Goal: Information Seeking & Learning: Learn about a topic

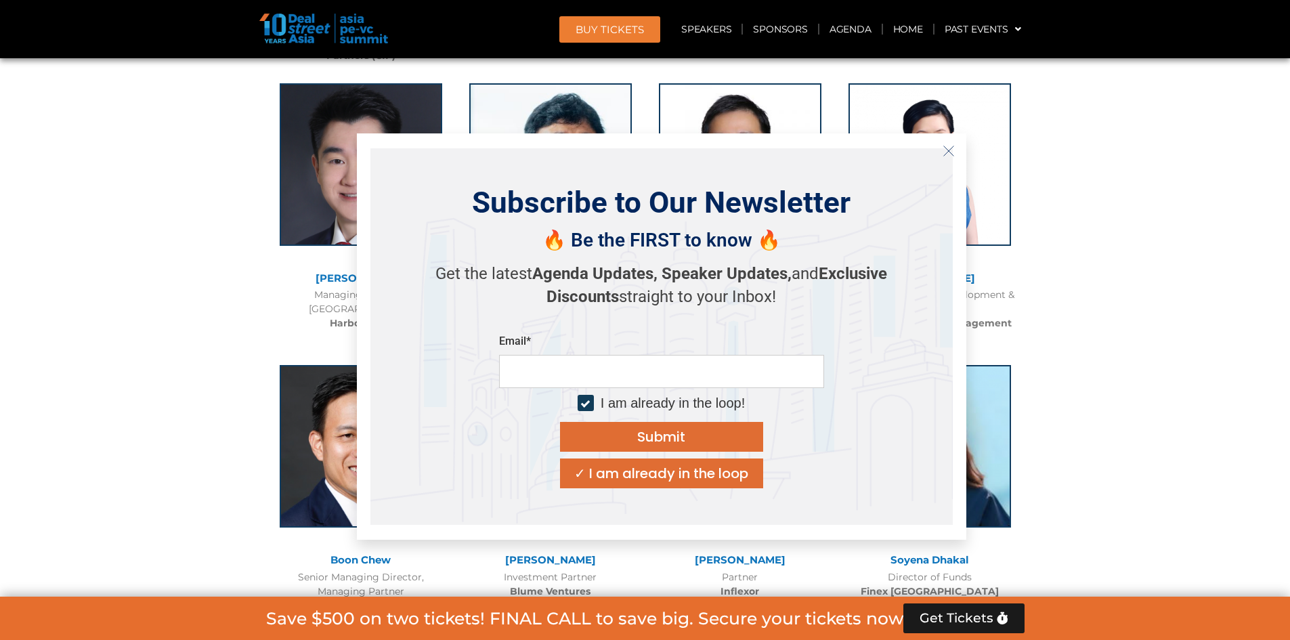
scroll to position [4230, 0]
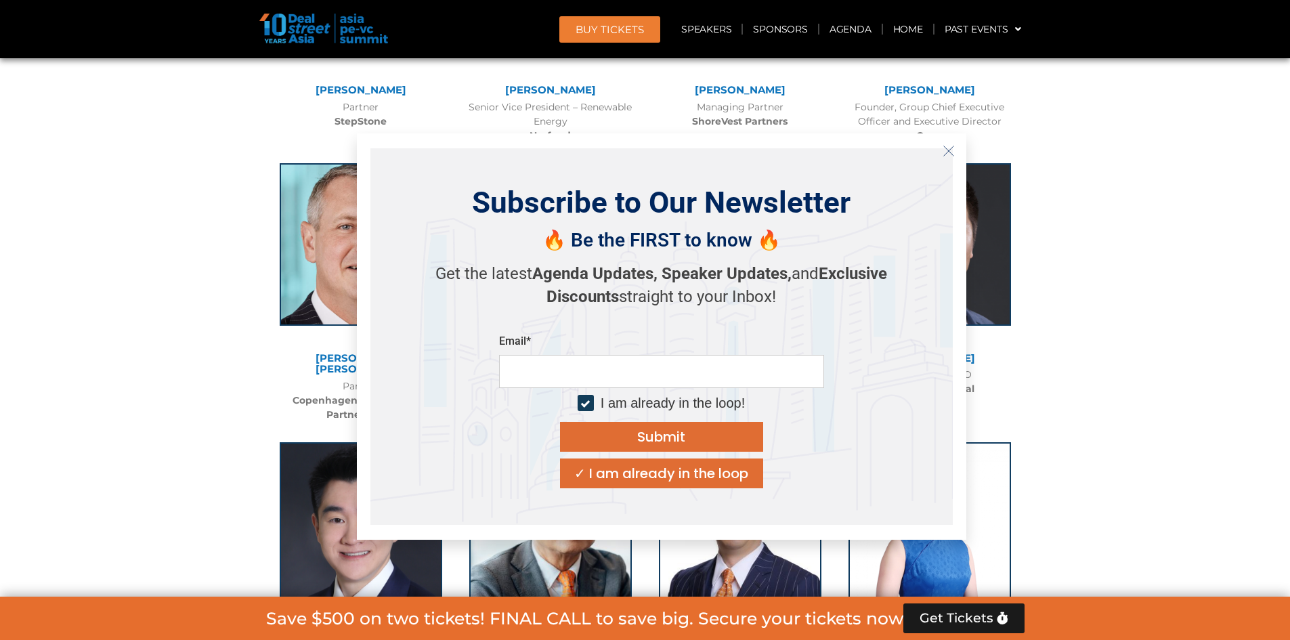
click at [942, 155] on icon "Close" at bounding box center [948, 151] width 12 height 12
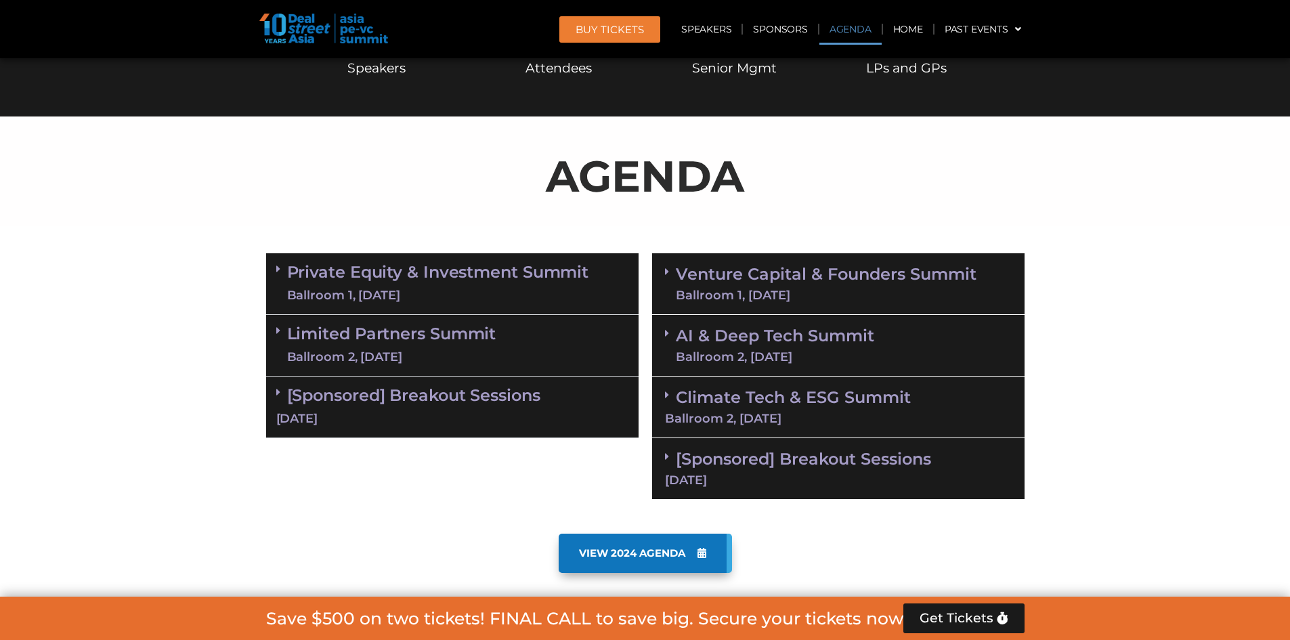
scroll to position [857, 0]
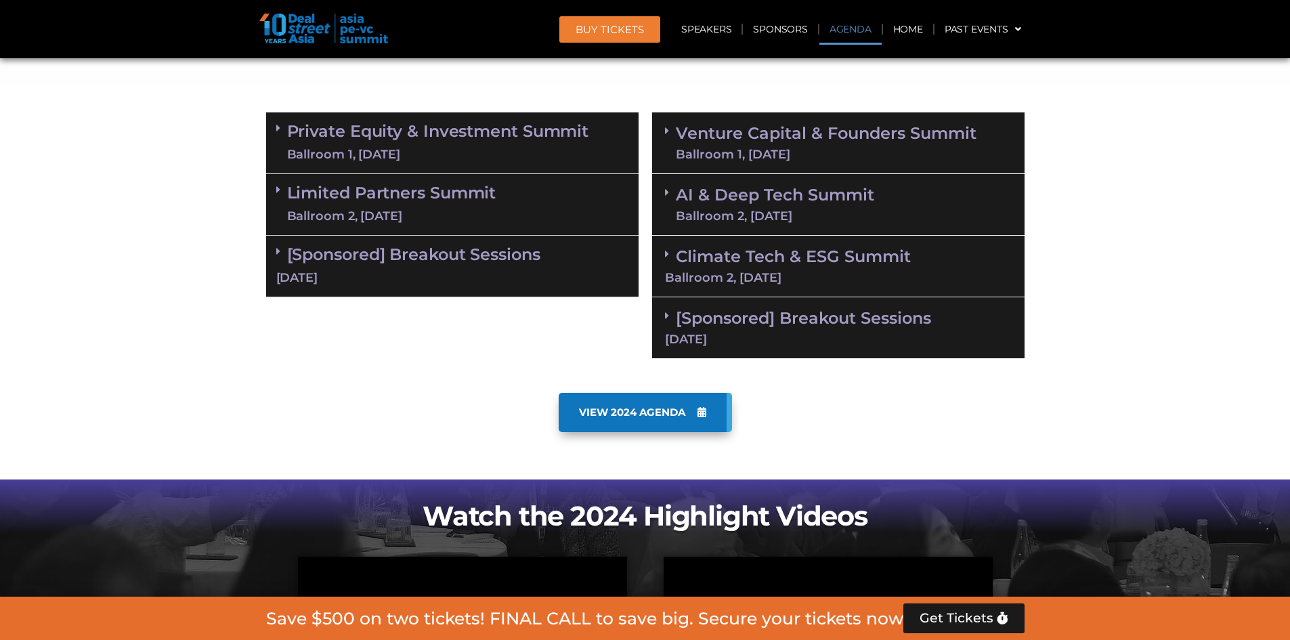
click at [776, 181] on div "AI & Deep Tech Summit Ballroom 2, [DATE]" at bounding box center [838, 205] width 372 height 62
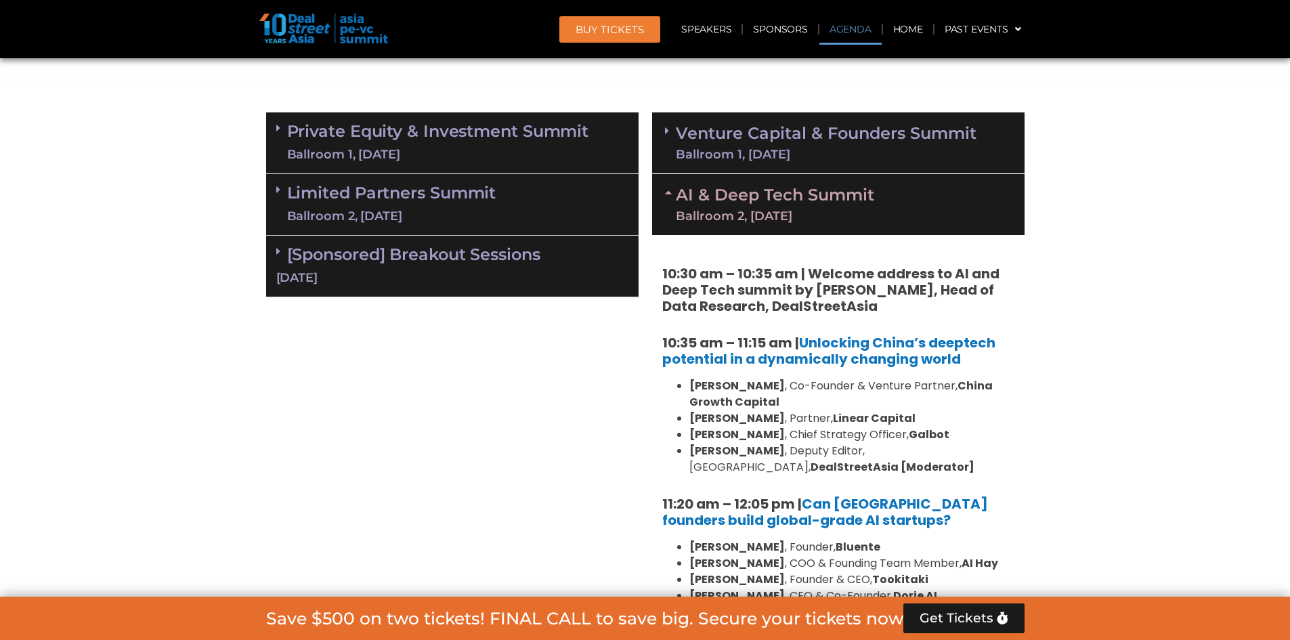
click at [783, 152] on div "Ballroom 1, [DATE]" at bounding box center [826, 154] width 301 height 12
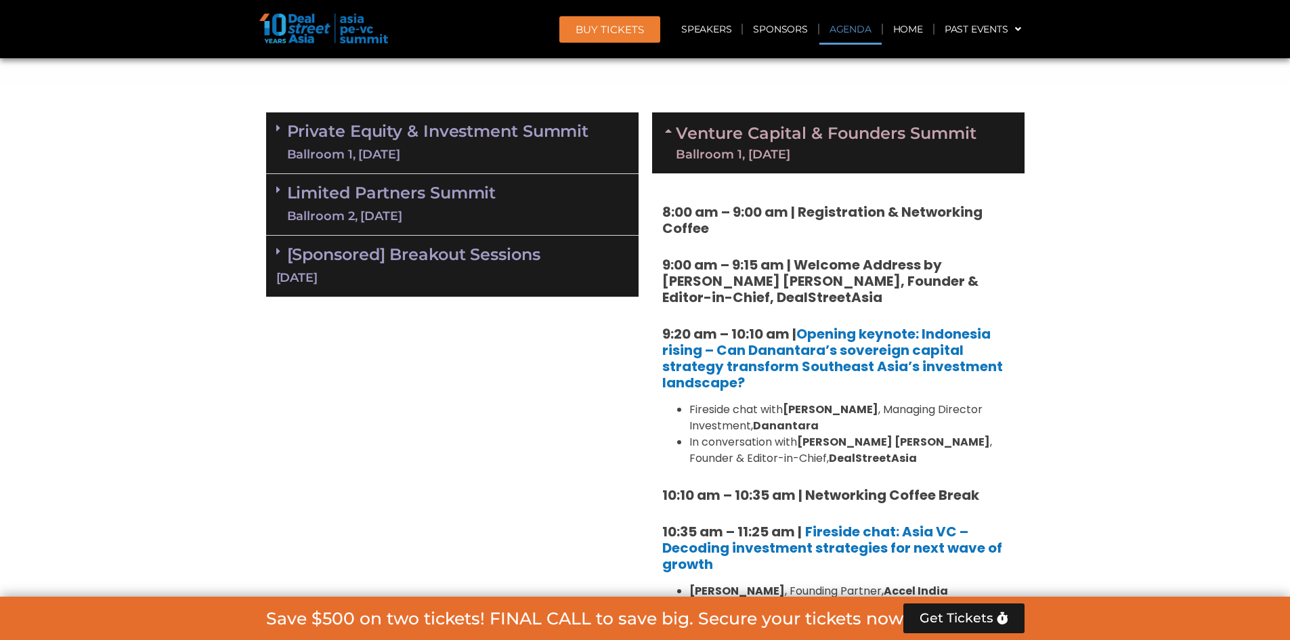
click at [814, 136] on link "Venture Capital & Founders​ Summit Ballroom 1, [DATE]" at bounding box center [826, 142] width 301 height 35
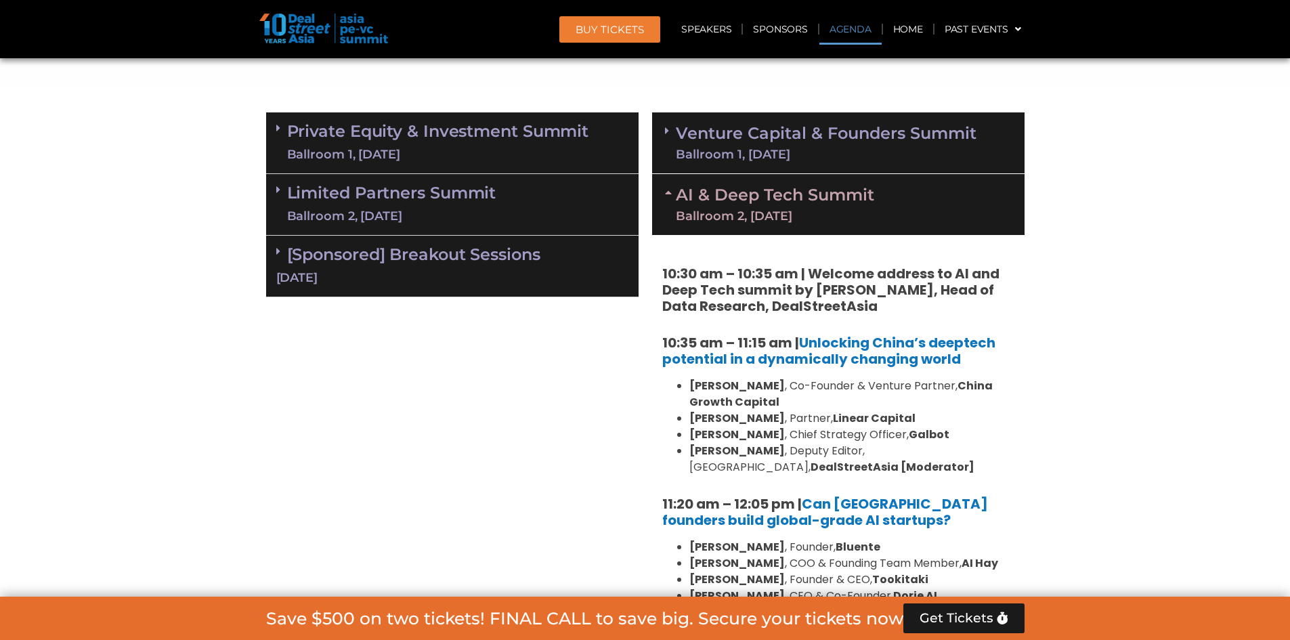
click at [518, 157] on div "Ballroom 1, [DATE]" at bounding box center [438, 154] width 302 height 17
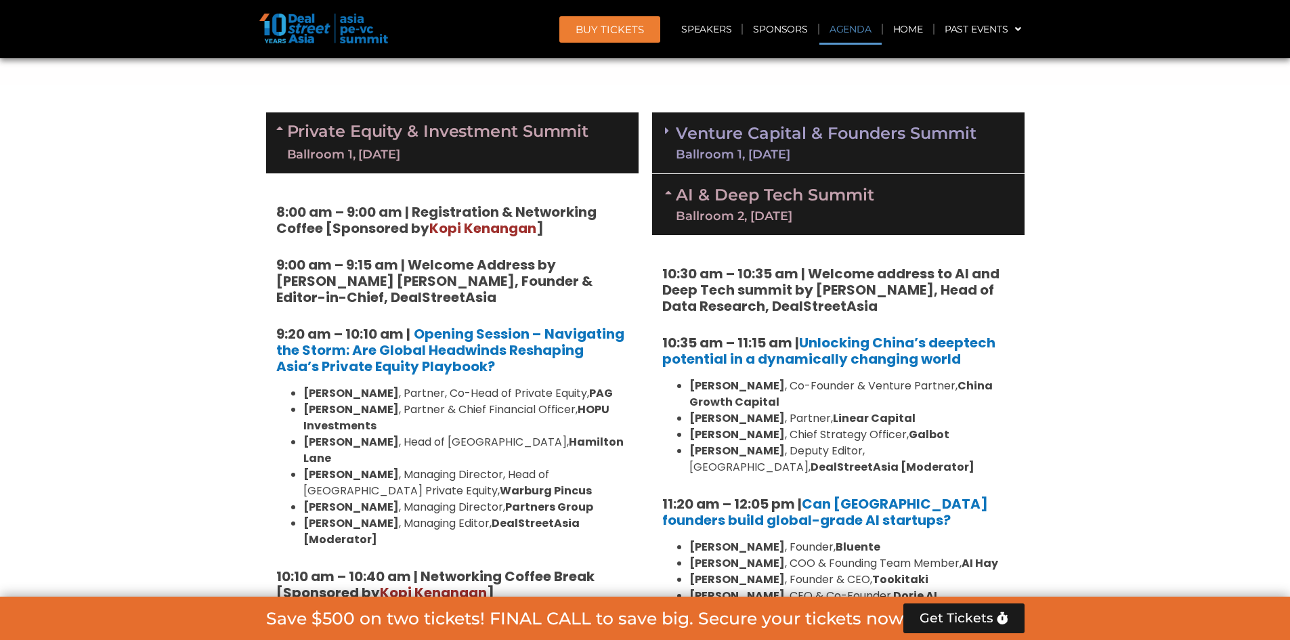
click at [518, 157] on div "Ballroom 1, [DATE]" at bounding box center [438, 154] width 302 height 17
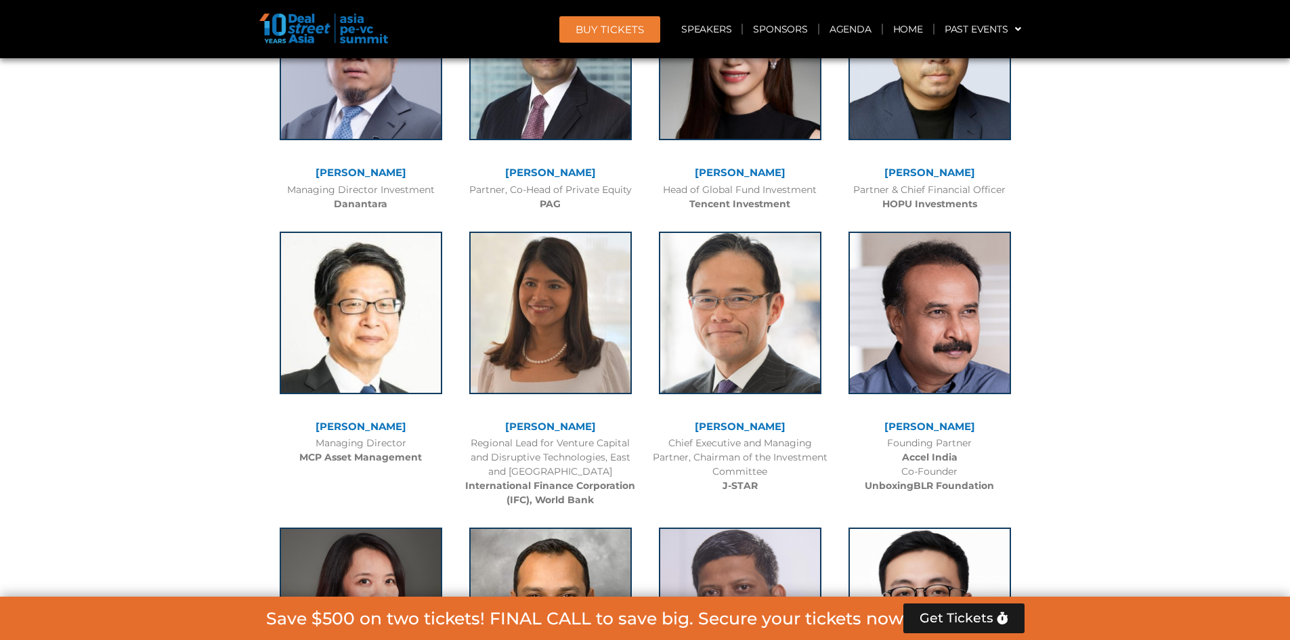
scroll to position [2414, 0]
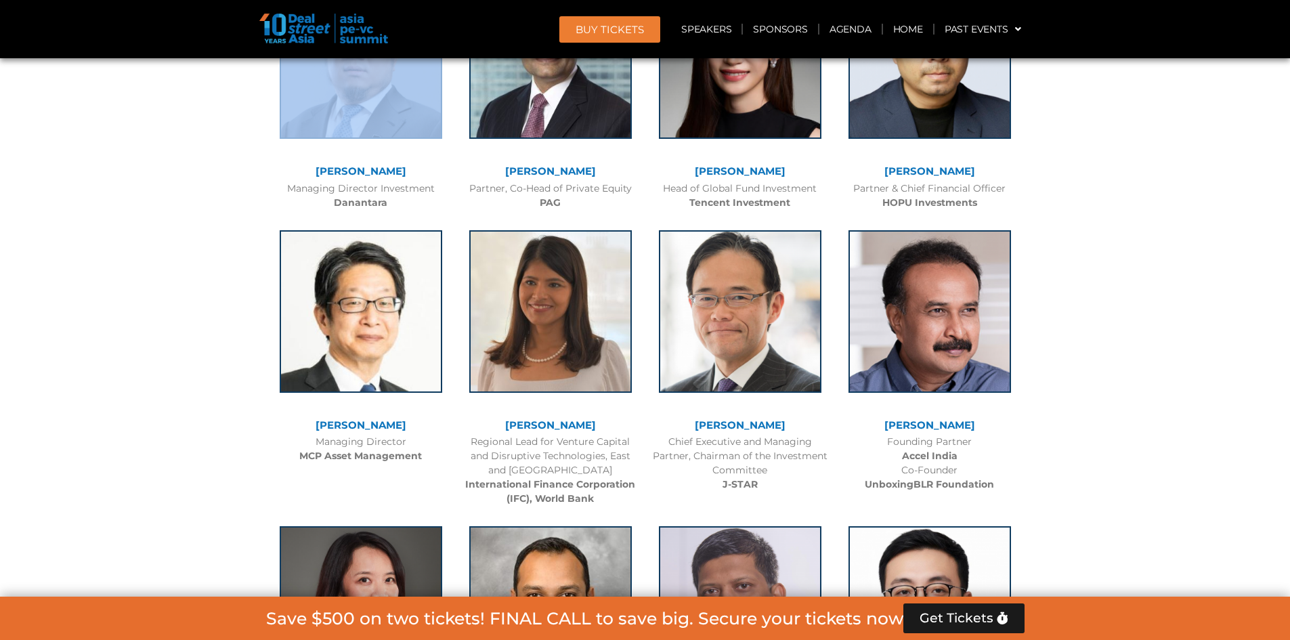
drag, startPoint x: 292, startPoint y: 137, endPoint x: 1152, endPoint y: 416, distance: 903.9
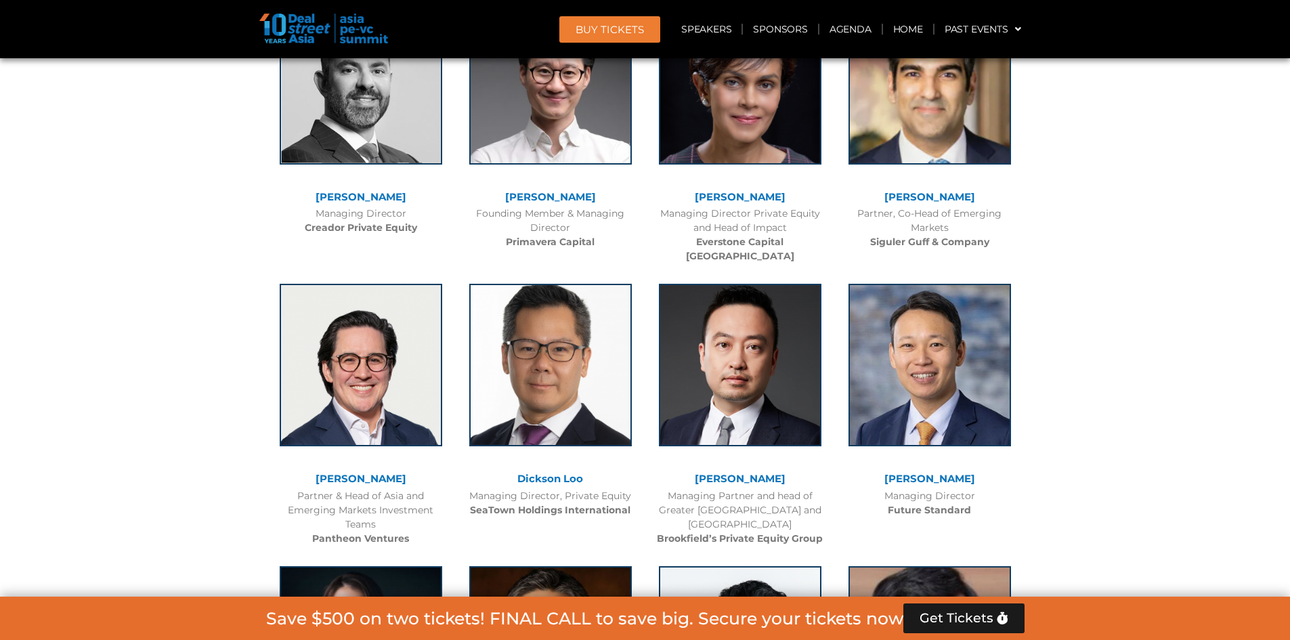
scroll to position [4852, 0]
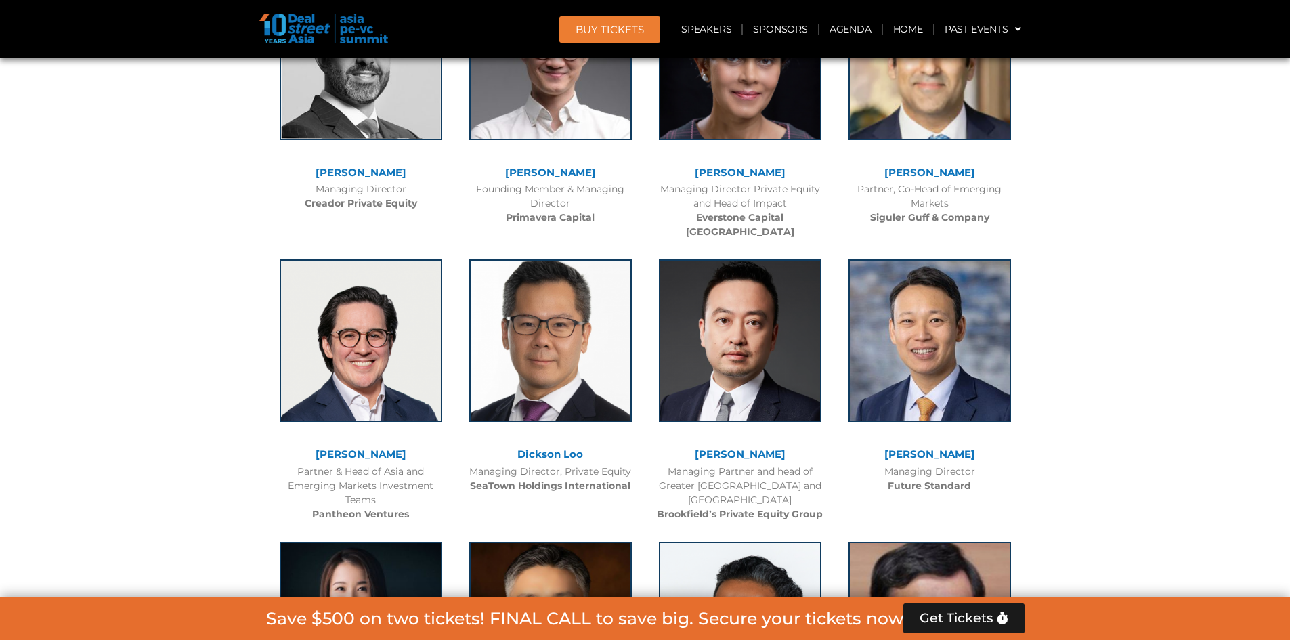
click at [274, 388] on div at bounding box center [361, 351] width 176 height 196
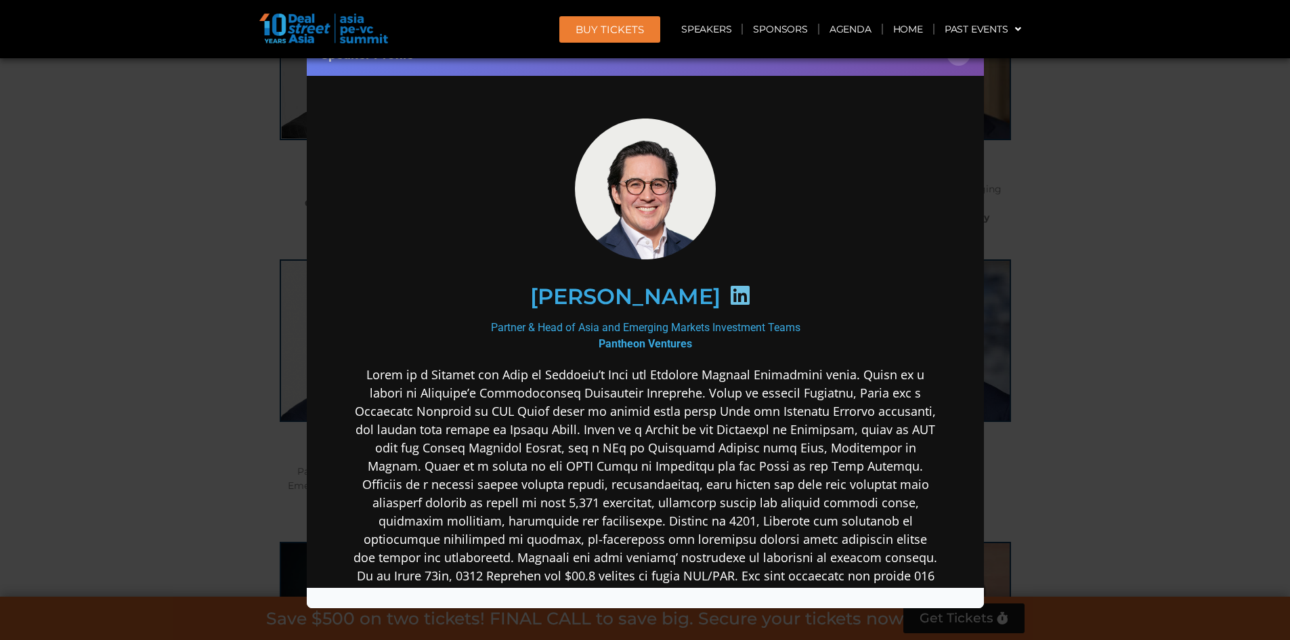
scroll to position [0, 0]
click at [720, 297] on div at bounding box center [740, 297] width 40 height 26
click at [728, 297] on icon at bounding box center [739, 295] width 22 height 22
click at [1179, 364] on div "Speaker Profile ×" at bounding box center [645, 320] width 1290 height 640
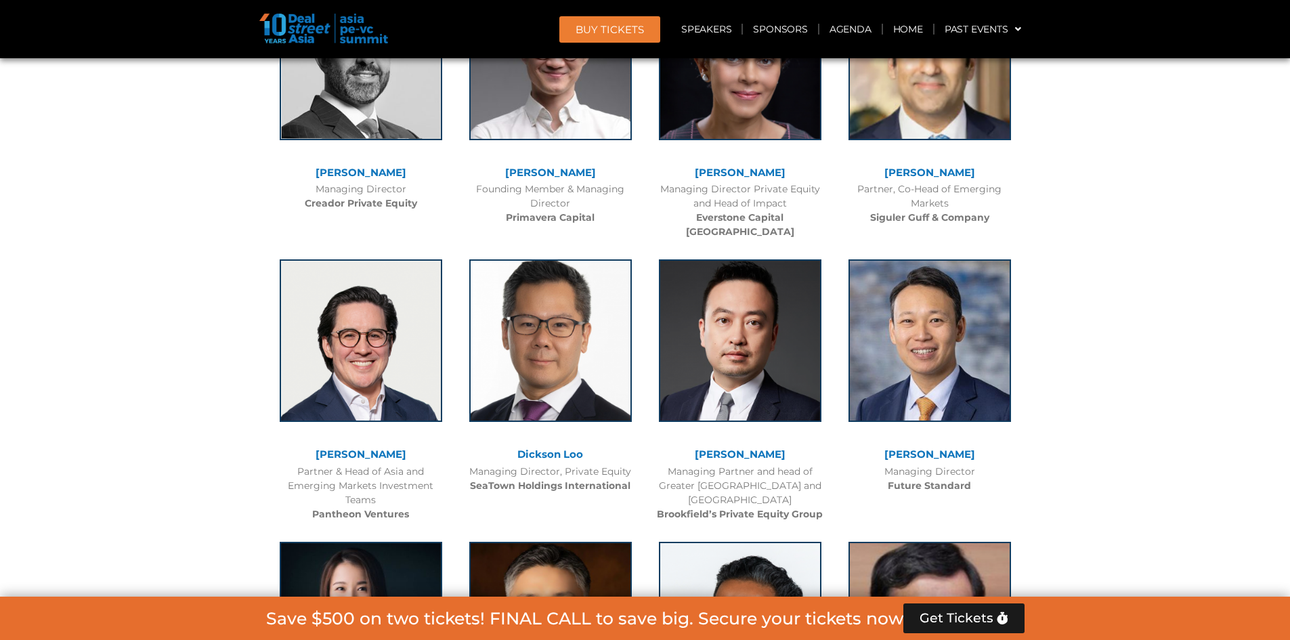
scroll to position [5258, 0]
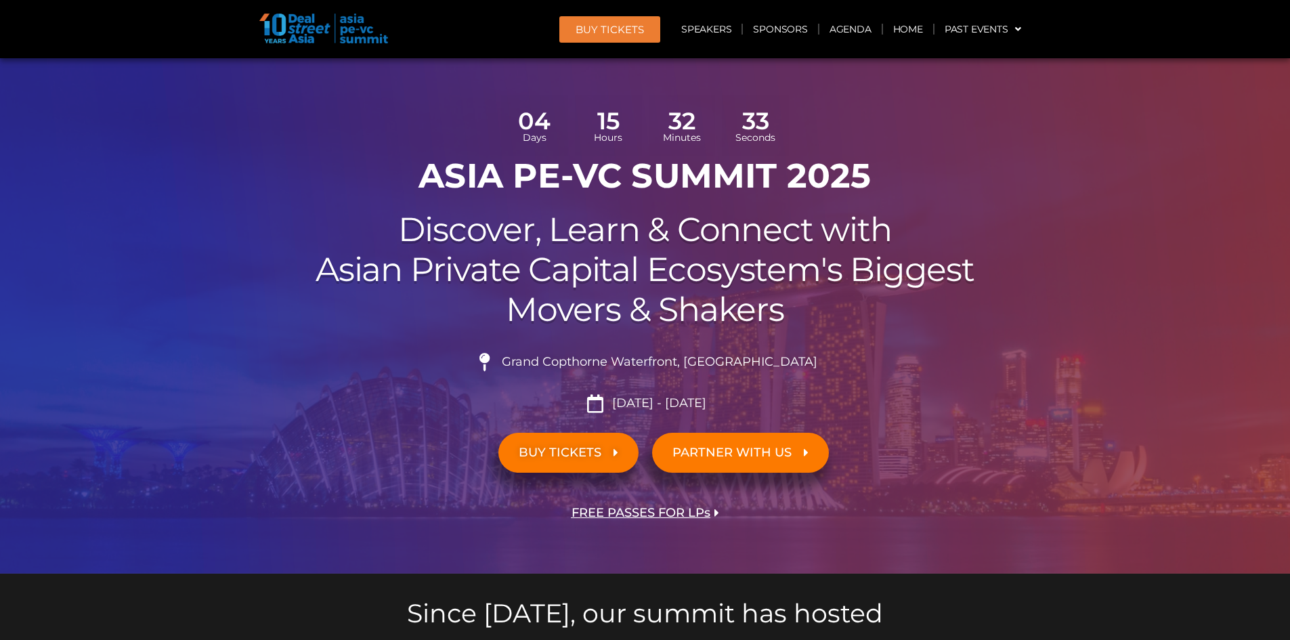
scroll to position [0, 0]
